Goal: Task Accomplishment & Management: Use online tool/utility

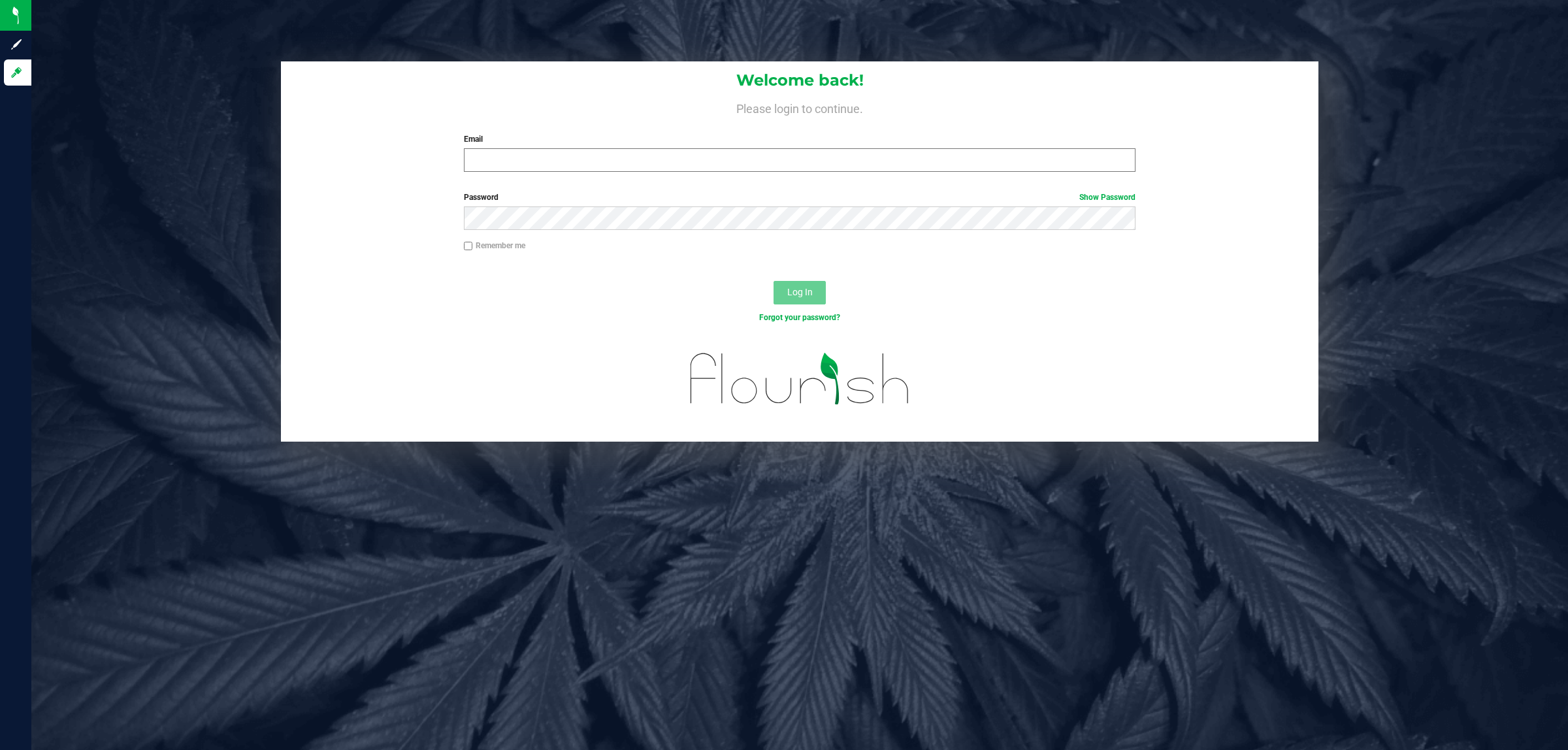
drag, startPoint x: 616, startPoint y: 147, endPoint x: 606, endPoint y: 159, distance: 15.6
click at [612, 151] on div "Email Required Please format your email correctly." at bounding box center [800, 152] width 692 height 38
click at [601, 164] on input "Email" at bounding box center [799, 160] width 672 height 24
type input "[EMAIL_ADDRESS][DOMAIN_NAME]"
click at [475, 247] on label "Remember me" at bounding box center [494, 246] width 61 height 11
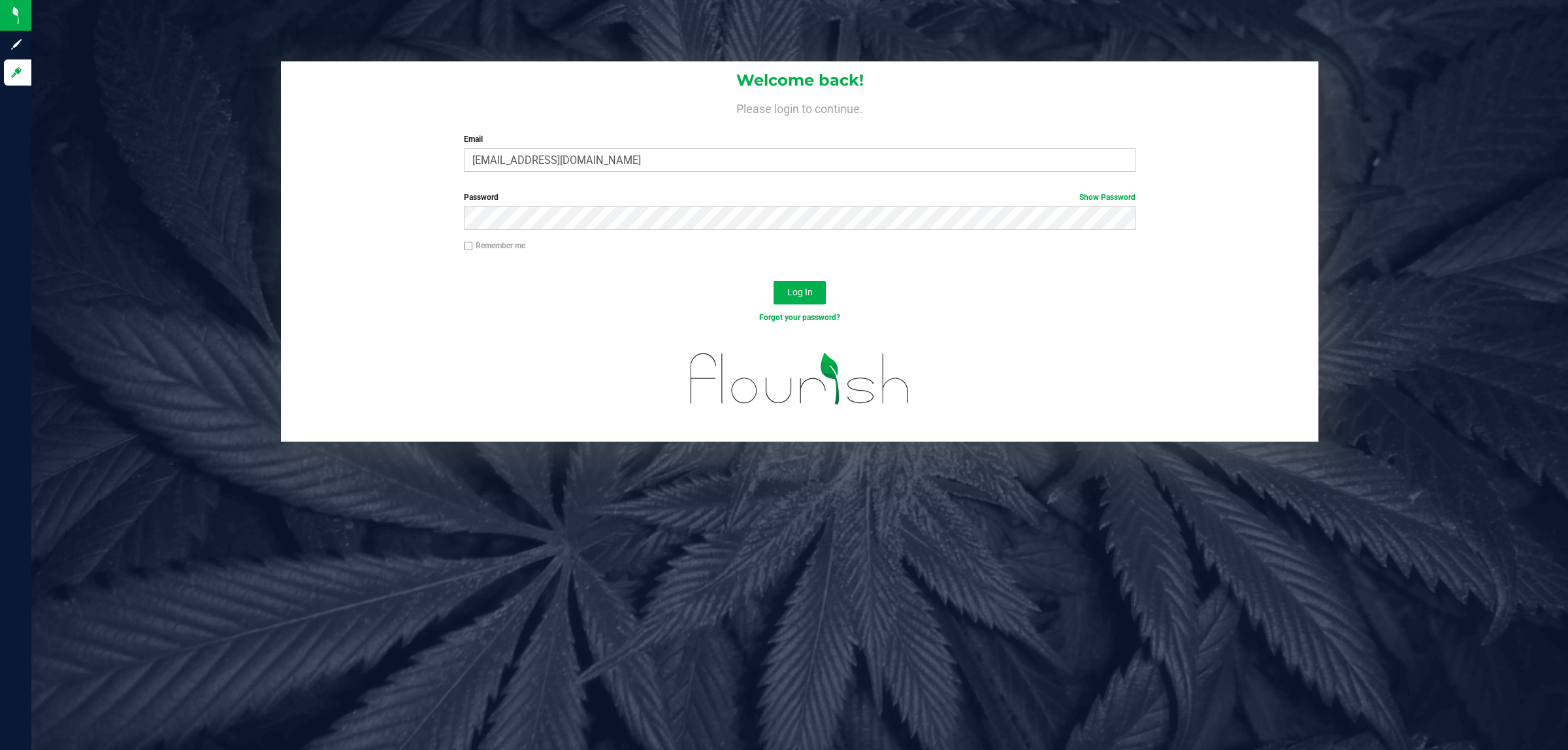
click at [473, 247] on input "Remember me" at bounding box center [468, 246] width 9 height 9
checkbox input "true"
click at [774, 281] on button "Log In" at bounding box center [800, 292] width 52 height 24
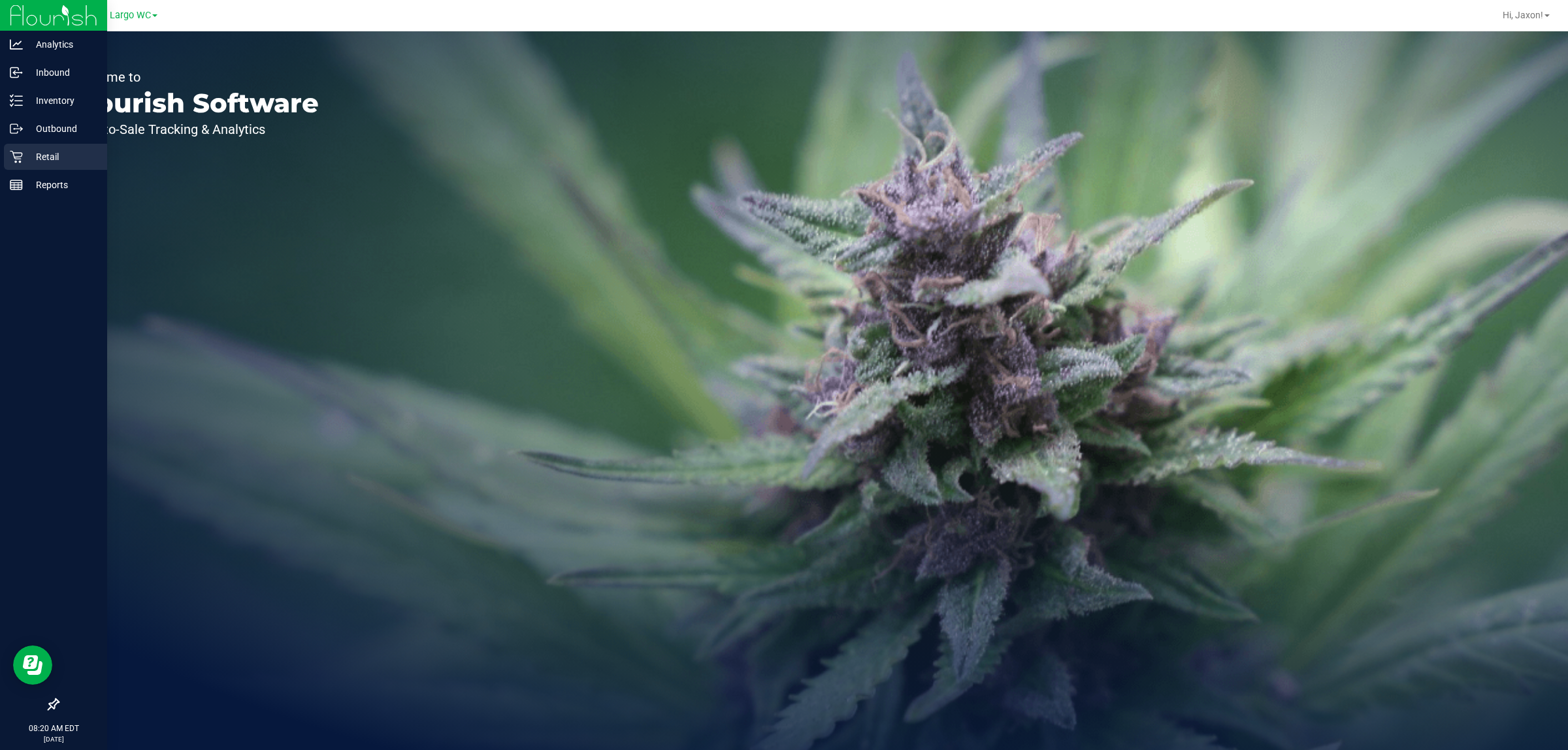
click at [69, 156] on p "Retail" at bounding box center [62, 156] width 79 height 16
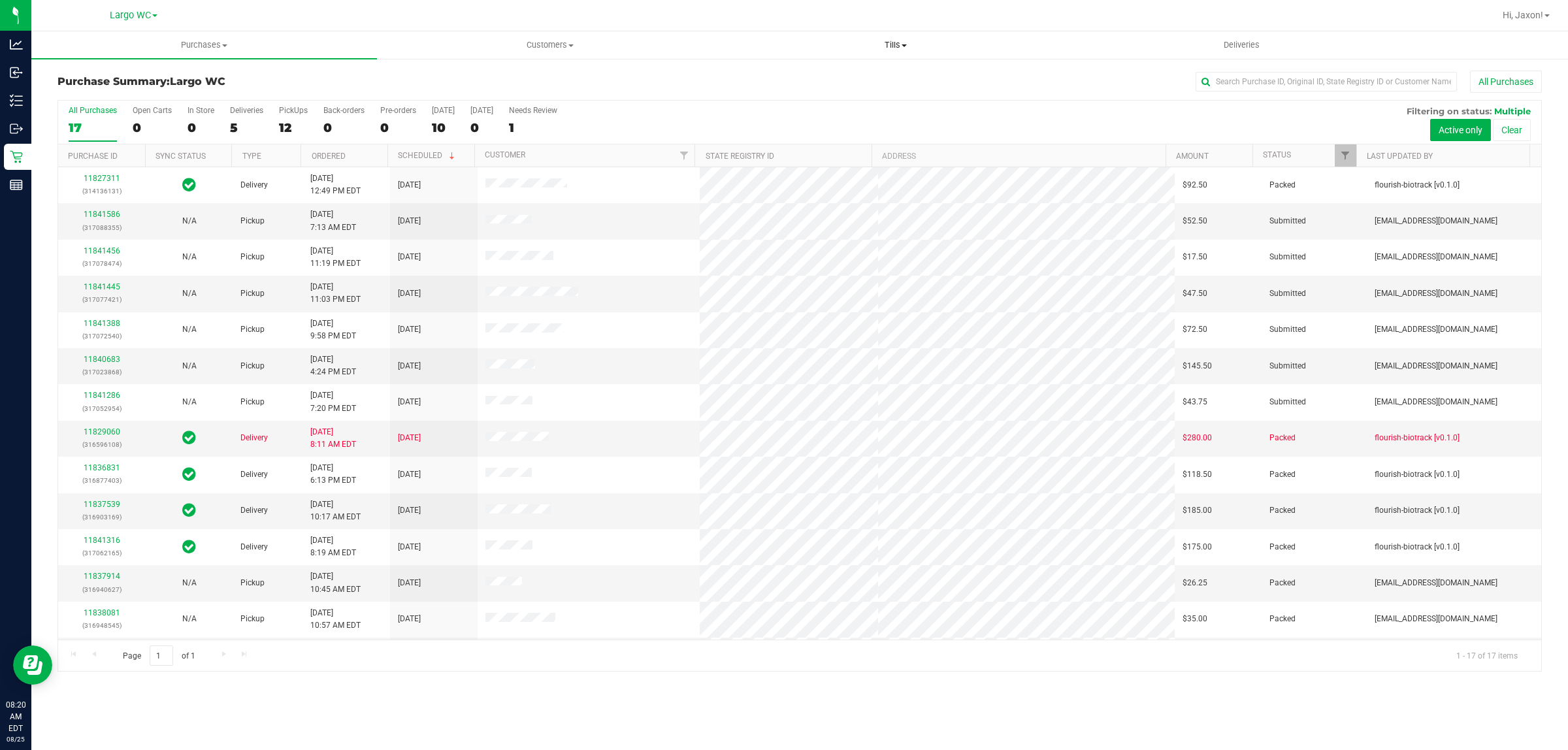
click at [910, 39] on span "Tills" at bounding box center [895, 45] width 344 height 11
click at [845, 79] on li "Manage tills" at bounding box center [895, 79] width 346 height 16
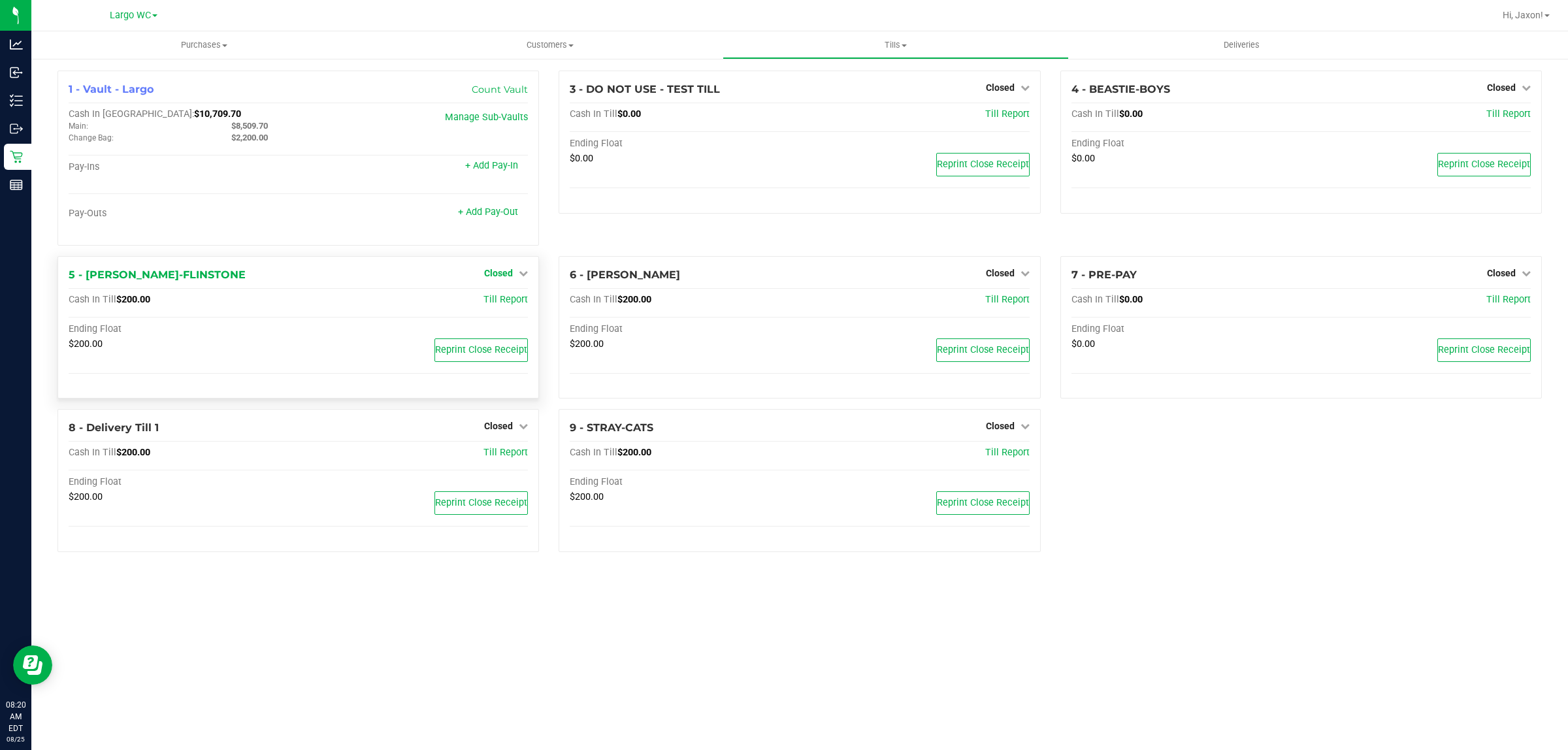
click at [508, 278] on span "Closed" at bounding box center [498, 273] width 29 height 11
click at [518, 299] on div "Open Till" at bounding box center [499, 300] width 97 height 16
click at [509, 298] on link "Open Till" at bounding box center [498, 300] width 34 height 11
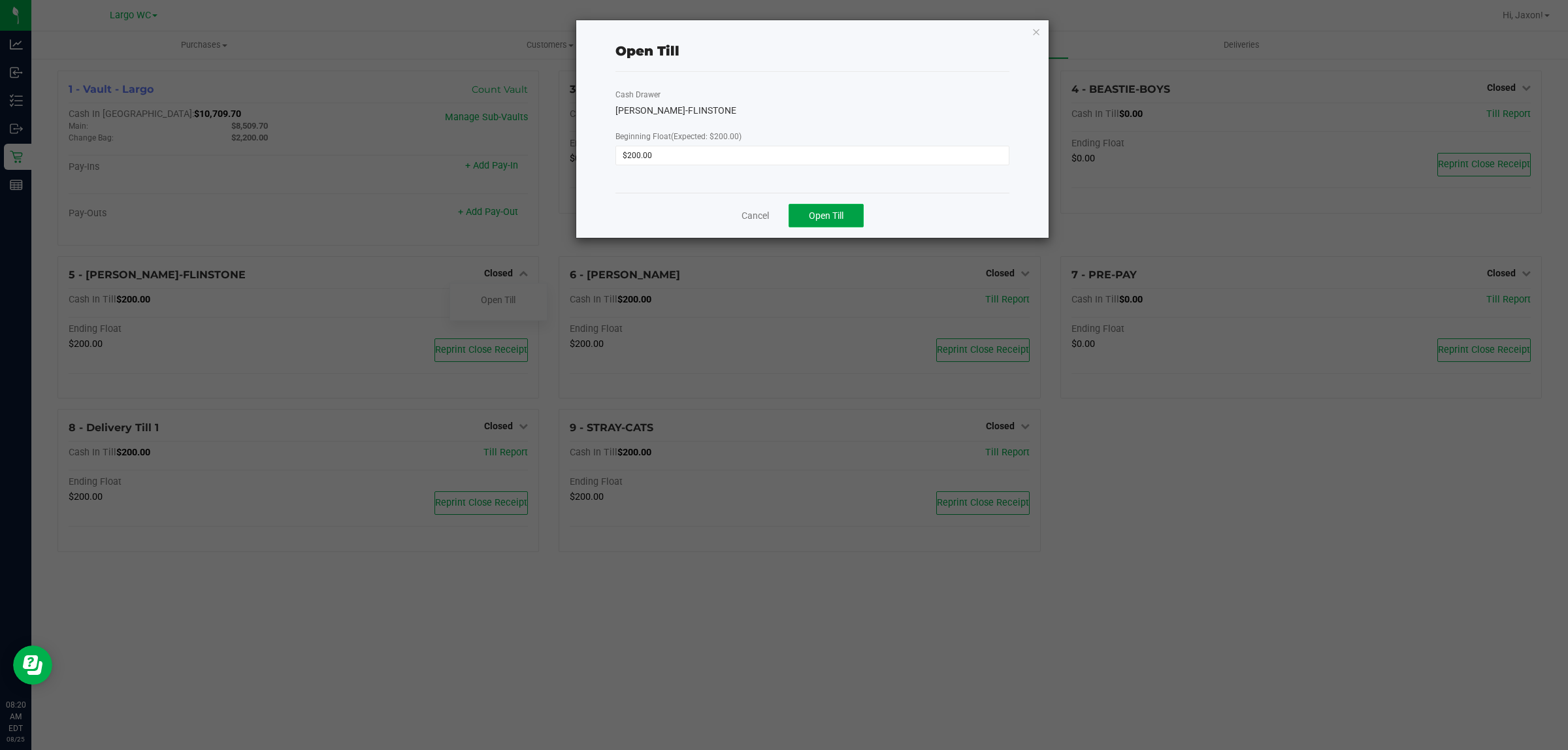
click at [830, 215] on span "Open Till" at bounding box center [826, 215] width 34 height 11
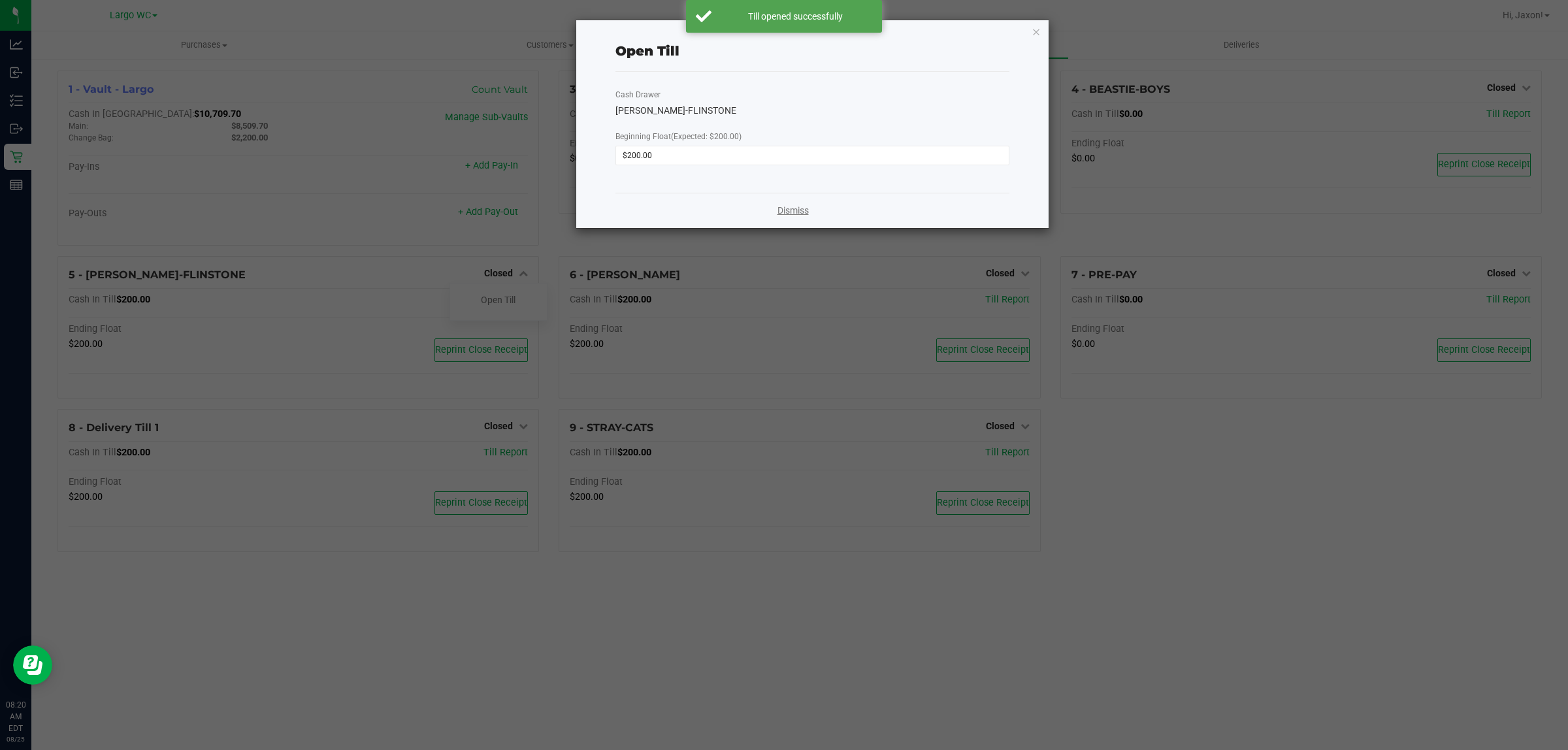
click at [801, 208] on link "Dismiss" at bounding box center [793, 210] width 31 height 14
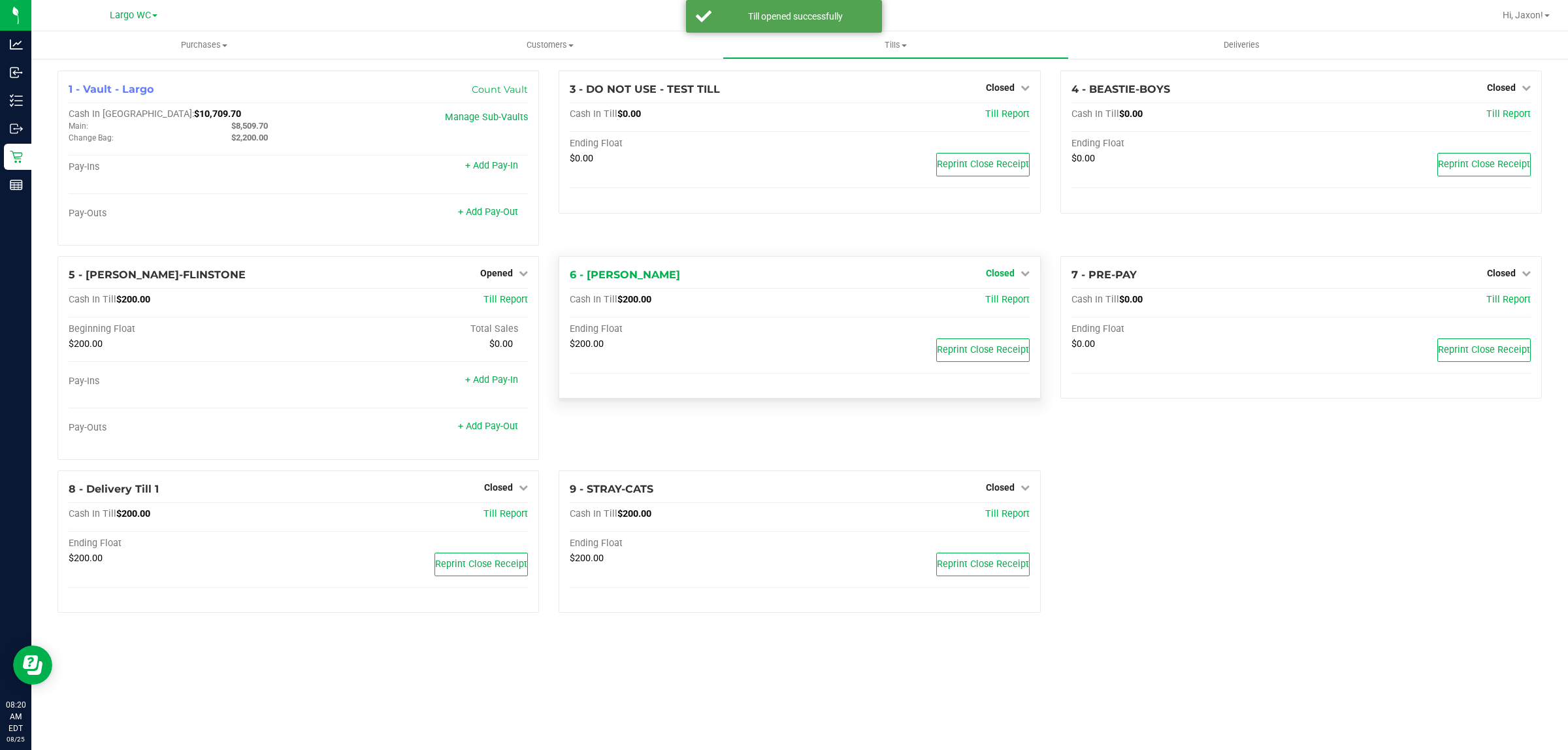
click at [1010, 276] on span "Closed" at bounding box center [1000, 273] width 29 height 11
drag, startPoint x: 1001, startPoint y: 315, endPoint x: 1004, endPoint y: 302, distance: 13.3
click at [1004, 312] on div "Open Till" at bounding box center [1000, 301] width 98 height 38
click at [1004, 302] on link "Open Till" at bounding box center [1000, 300] width 34 height 11
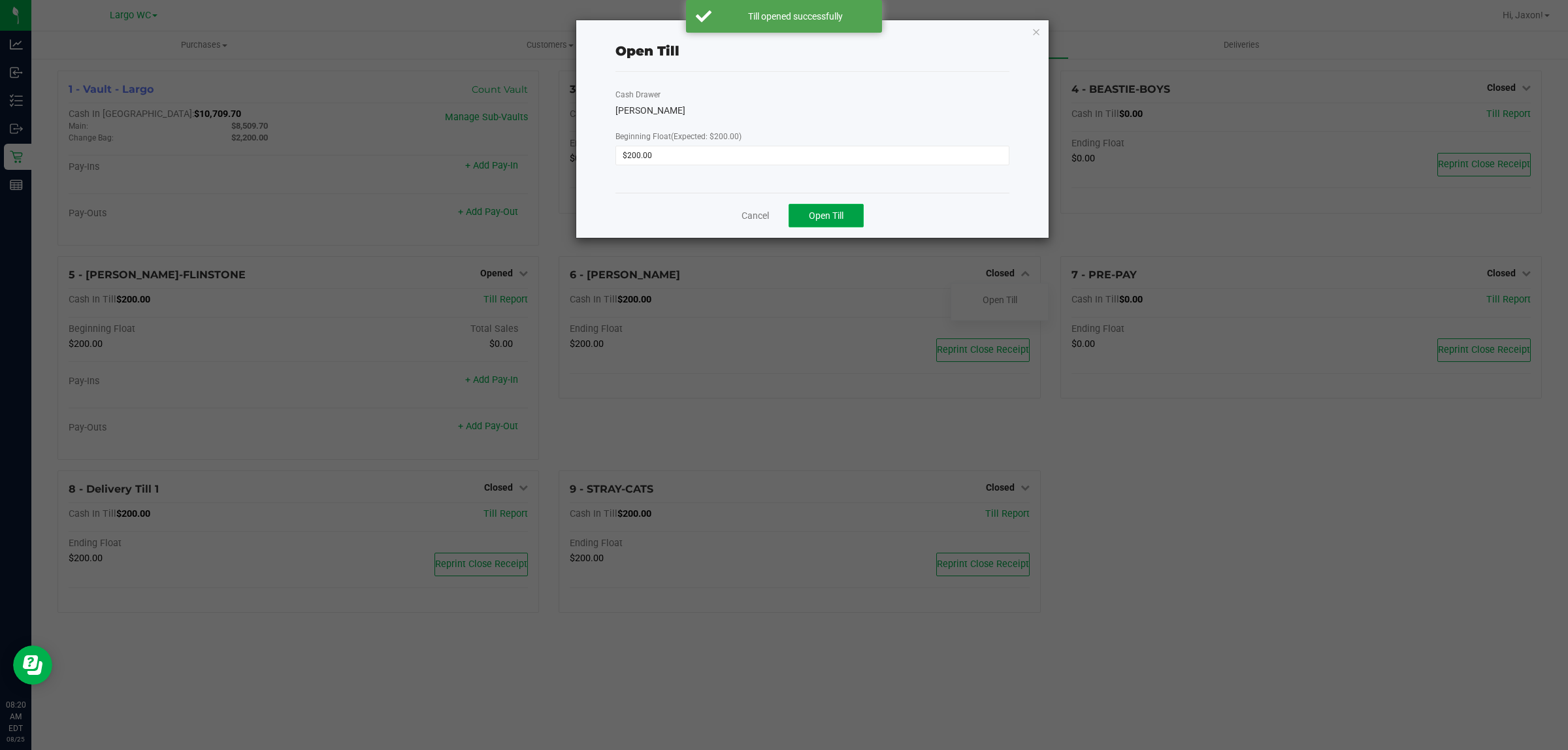
click at [807, 215] on button "Open Till" at bounding box center [826, 215] width 75 height 24
click at [802, 214] on link "Dismiss" at bounding box center [793, 210] width 31 height 14
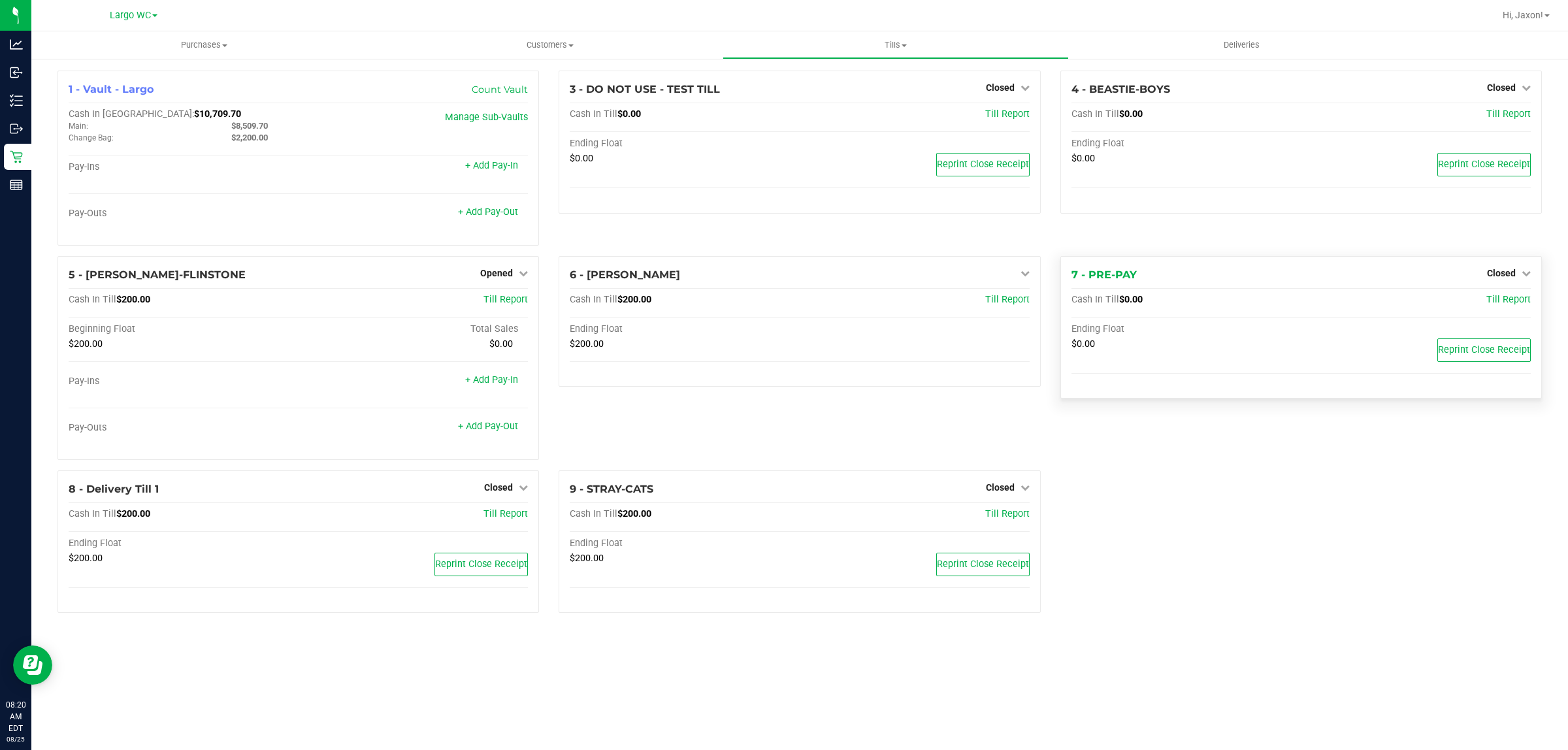
click at [1512, 269] on div "Closed" at bounding box center [1508, 273] width 43 height 16
click at [1507, 271] on span "Closed" at bounding box center [1501, 273] width 29 height 11
click at [1500, 305] on link "Open Till" at bounding box center [1501, 300] width 34 height 11
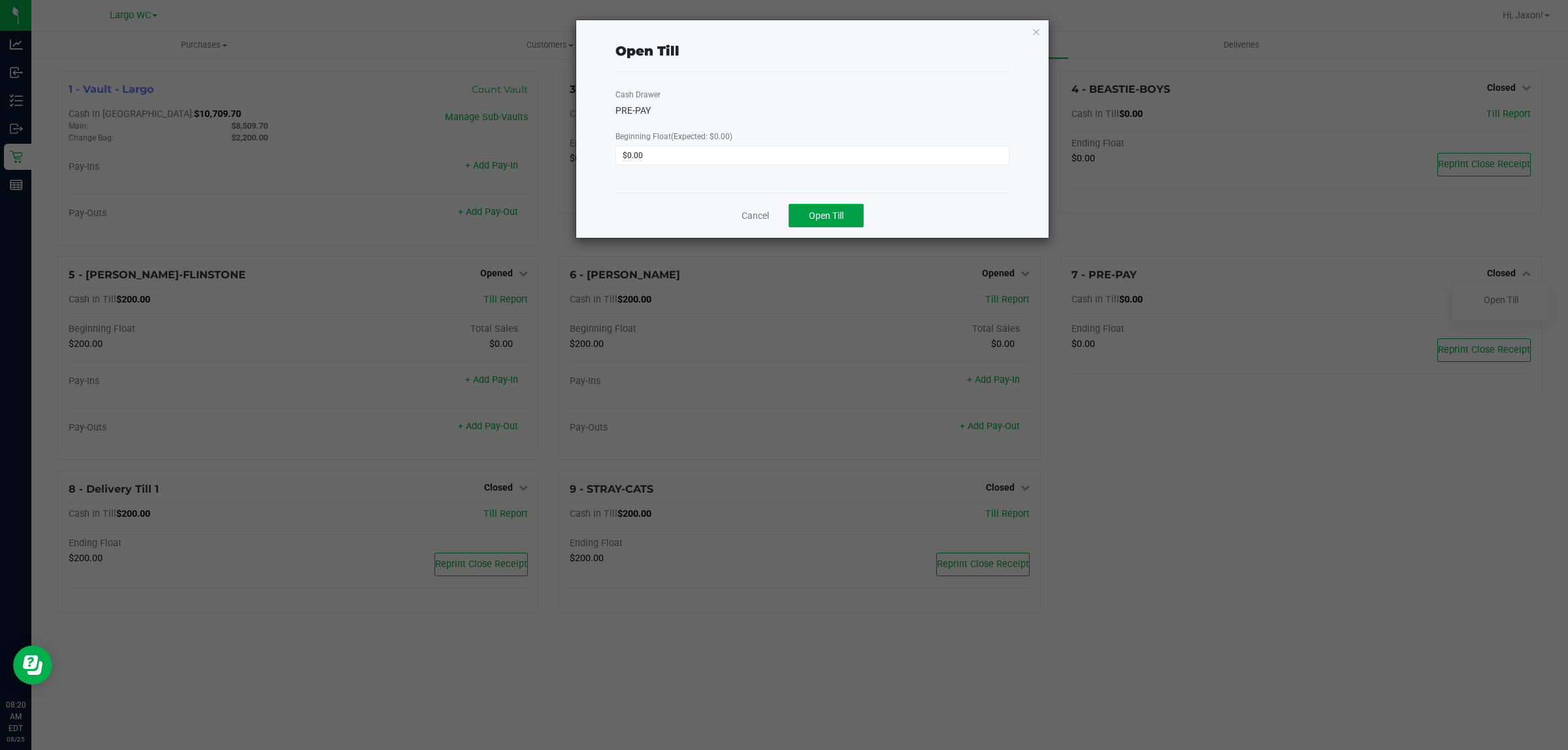
click at [831, 218] on span "Open Till" at bounding box center [826, 215] width 34 height 11
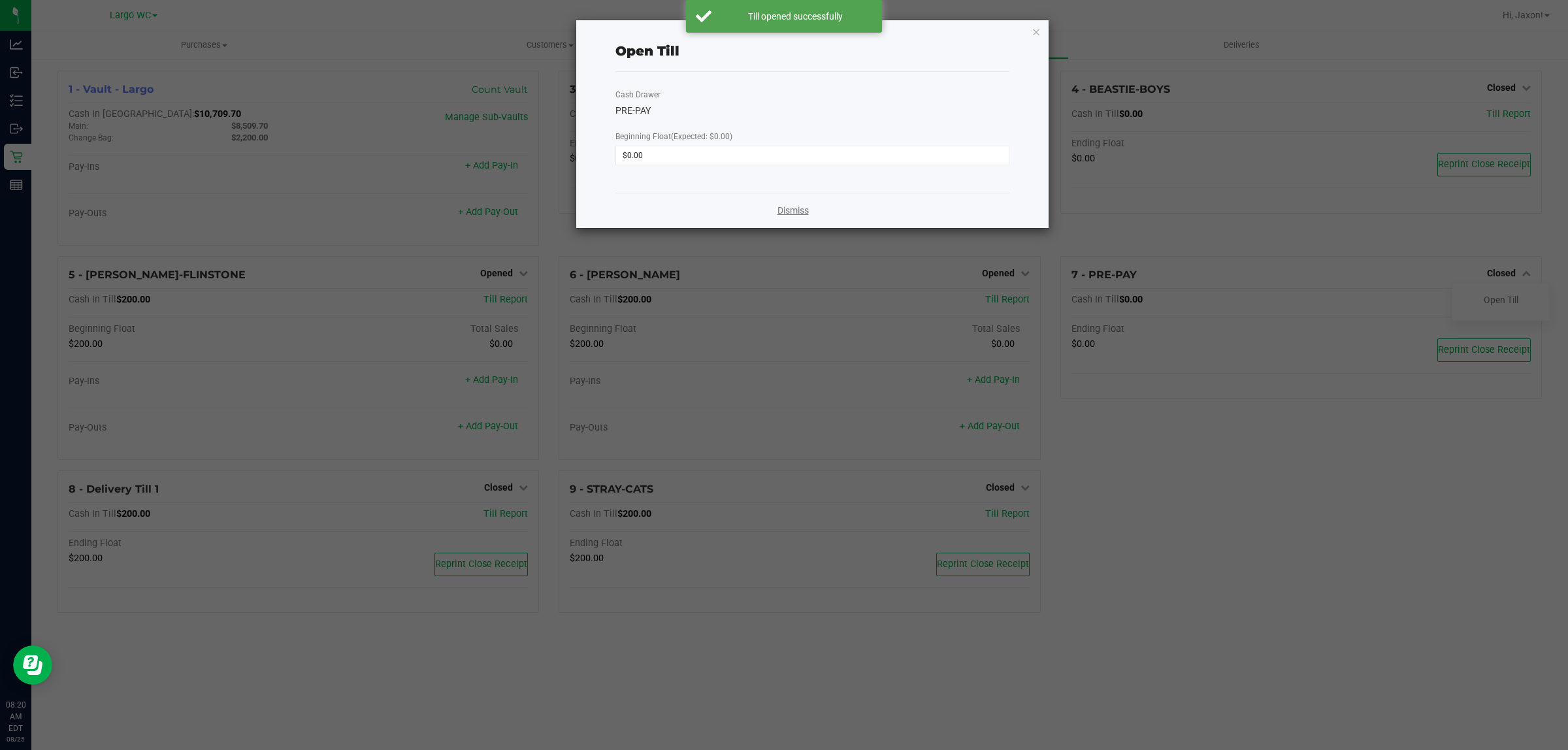
click at [793, 216] on link "Dismiss" at bounding box center [793, 210] width 31 height 14
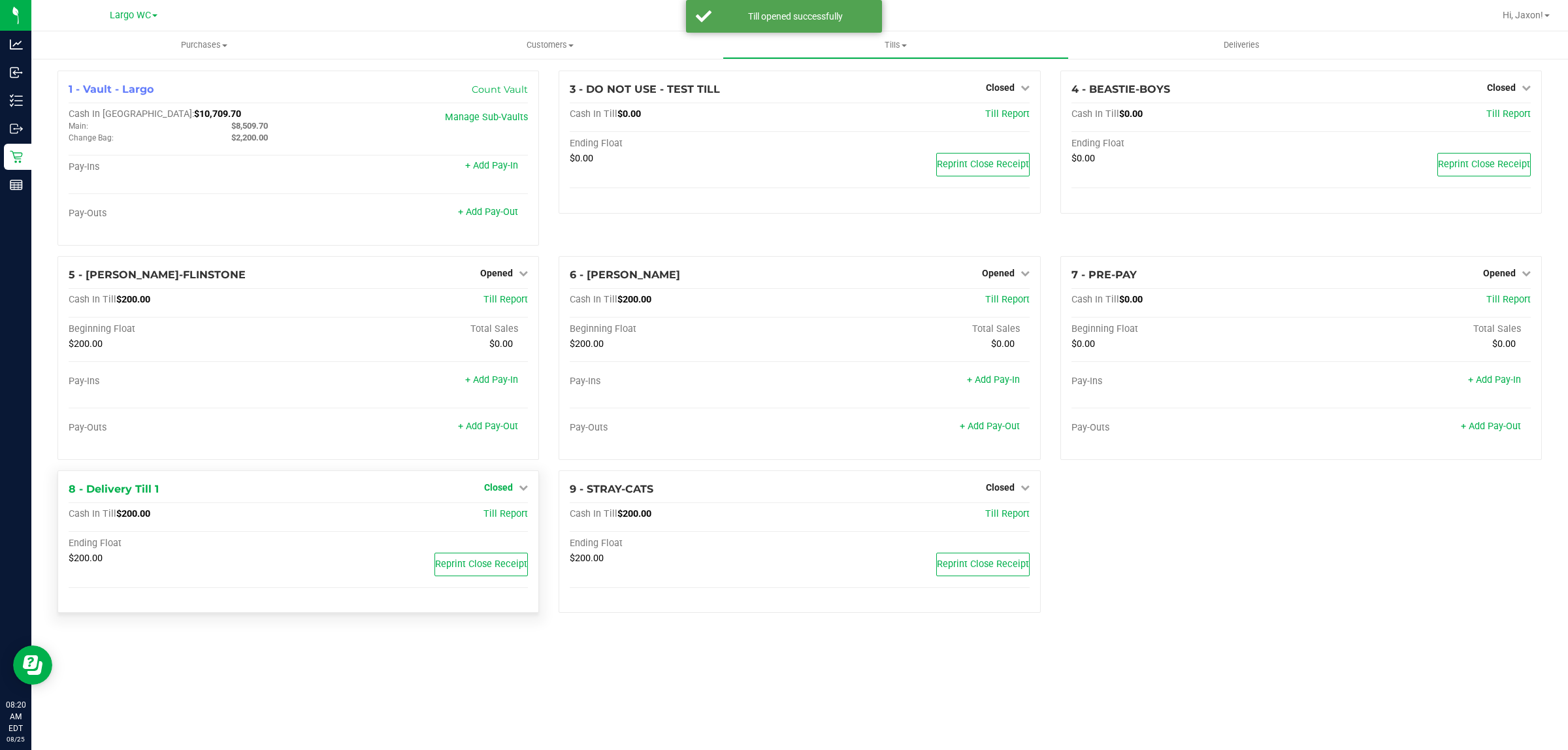
click at [502, 491] on span "Closed" at bounding box center [498, 487] width 29 height 11
click at [506, 519] on link "Open Till" at bounding box center [498, 514] width 34 height 11
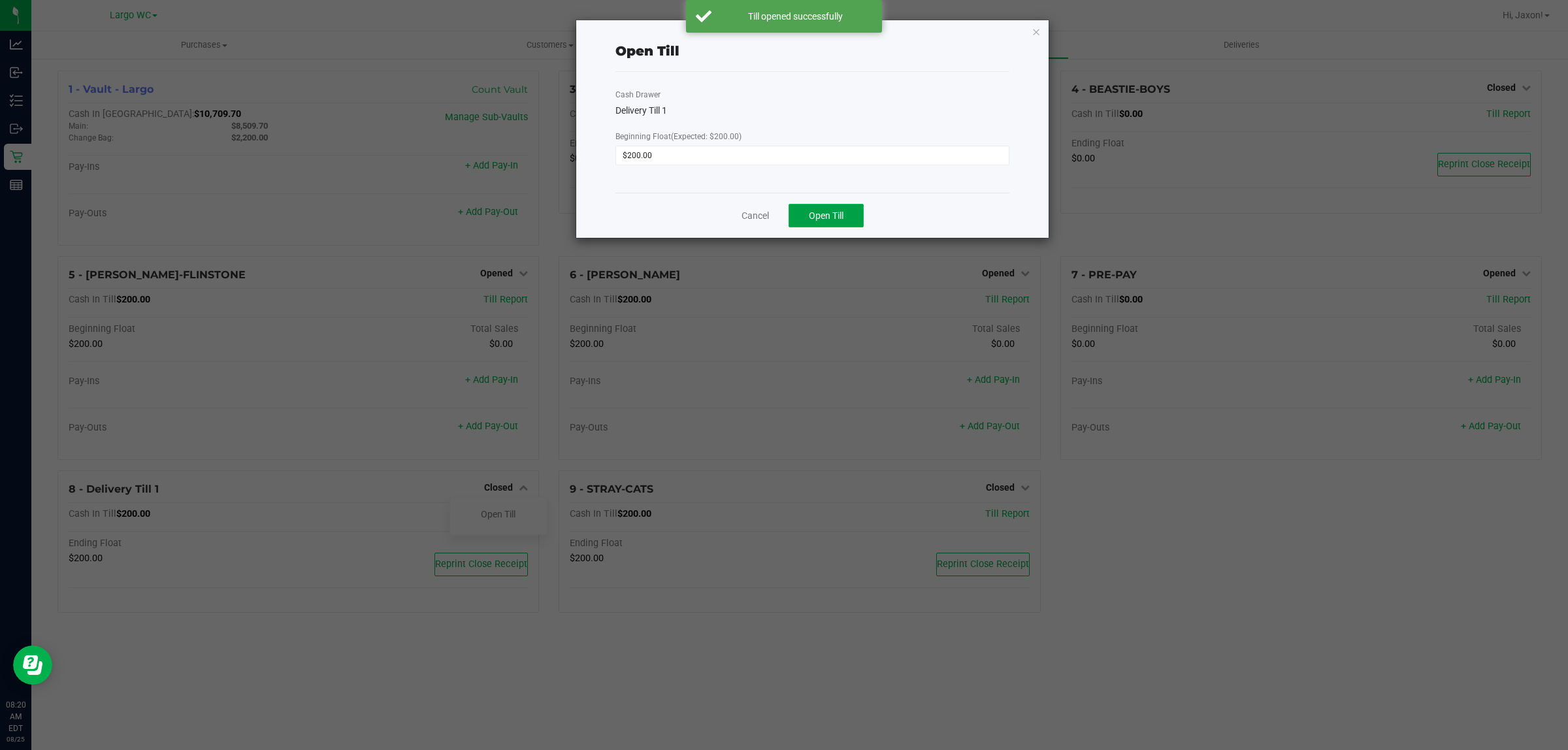
click at [847, 228] on button "Open Till" at bounding box center [826, 215] width 75 height 24
click at [803, 206] on link "Dismiss" at bounding box center [793, 210] width 31 height 14
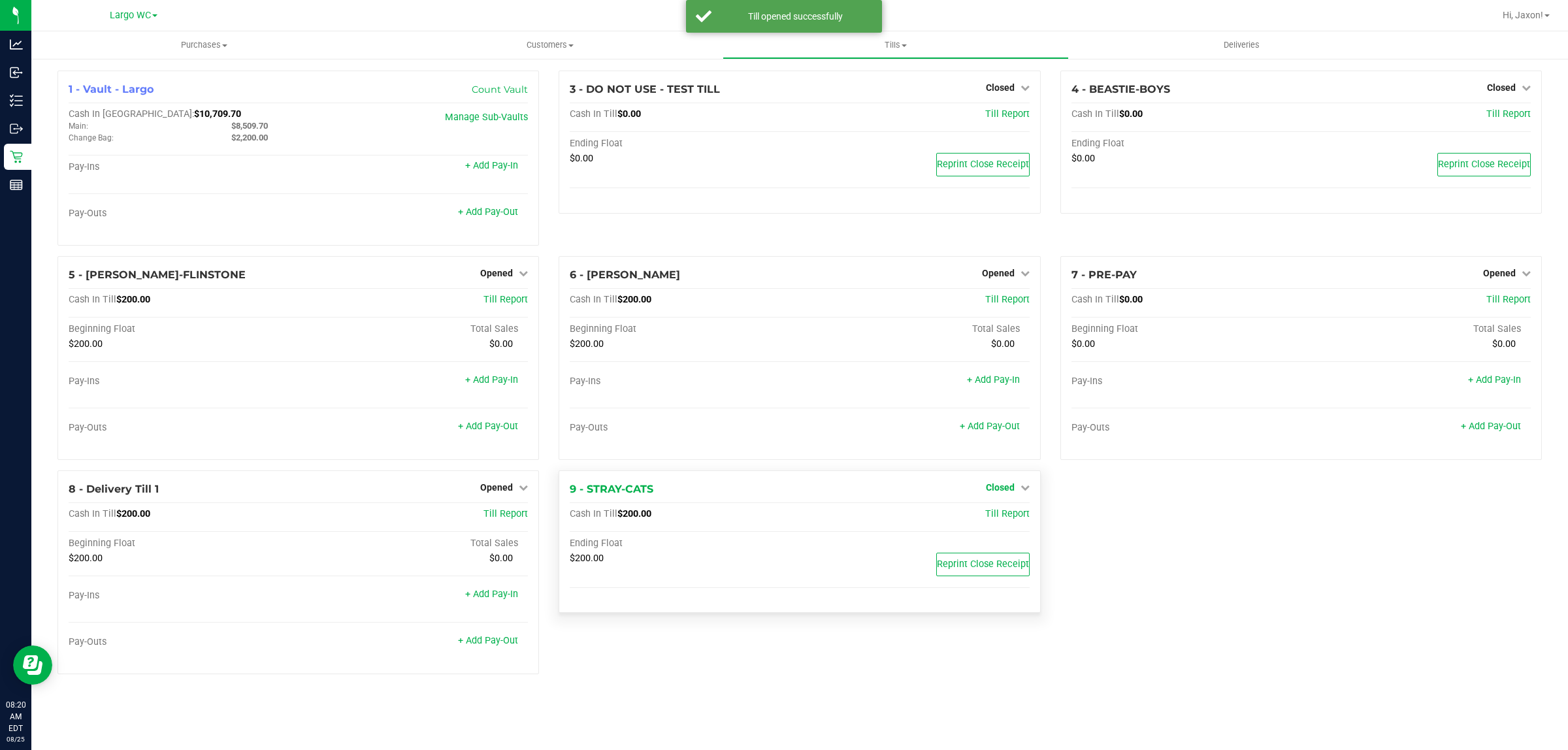
click at [1011, 489] on link "Closed" at bounding box center [1007, 487] width 43 height 11
click at [1007, 522] on div "Open Till" at bounding box center [1000, 514] width 97 height 16
click at [1007, 518] on link "Open Till" at bounding box center [1000, 514] width 34 height 11
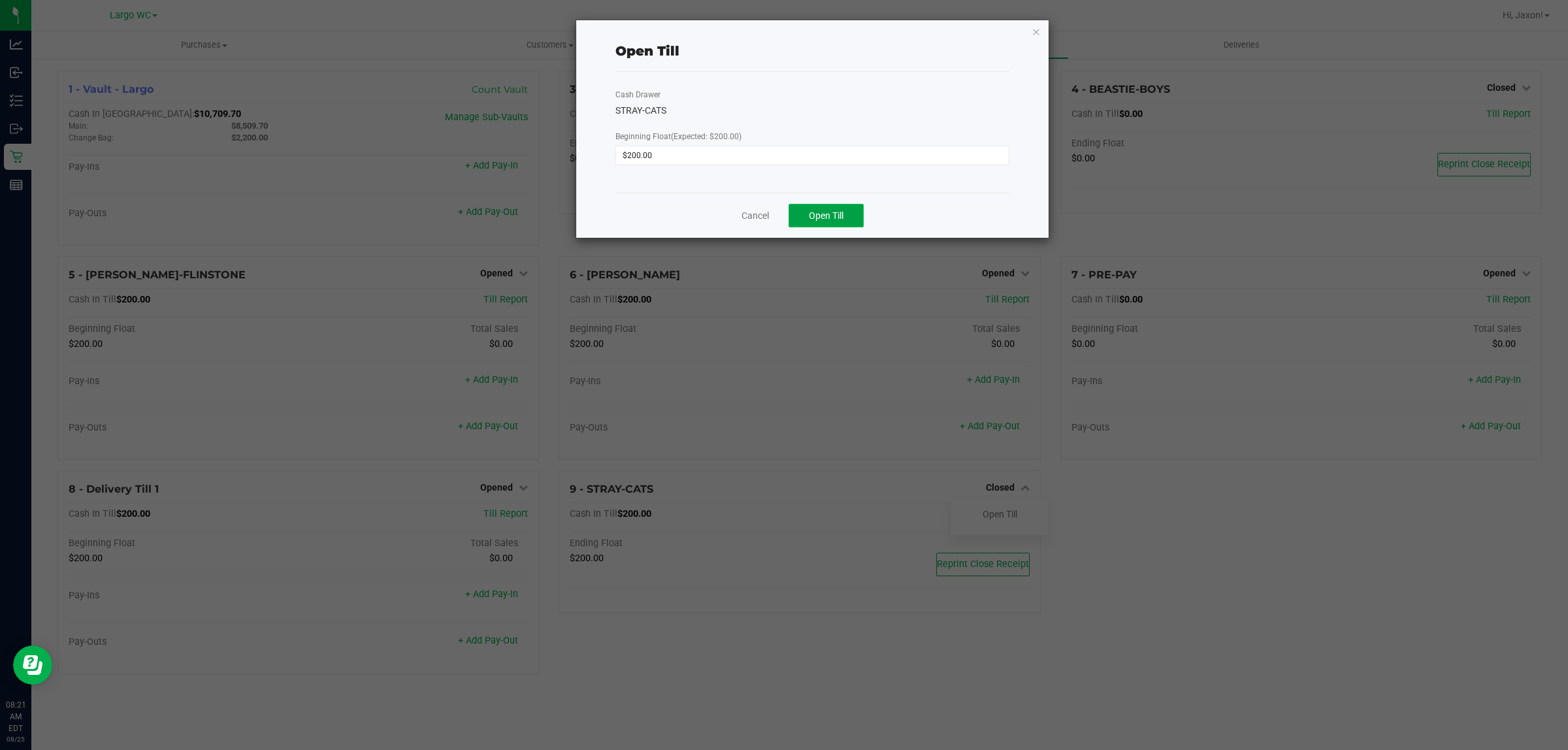
click at [819, 207] on button "Open Till" at bounding box center [826, 215] width 75 height 24
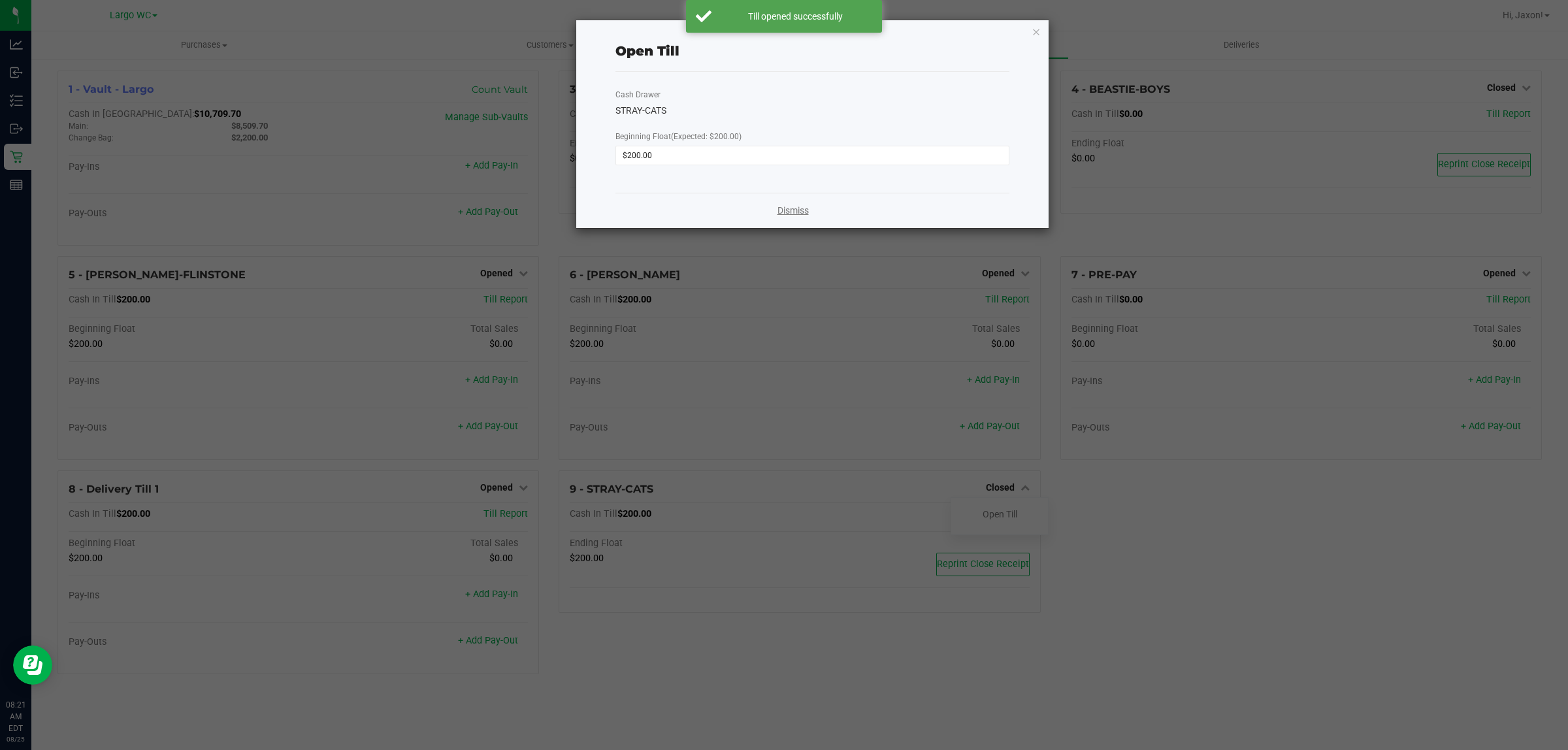
click at [798, 215] on link "Dismiss" at bounding box center [793, 210] width 31 height 14
